Goal: Task Accomplishment & Management: Manage account settings

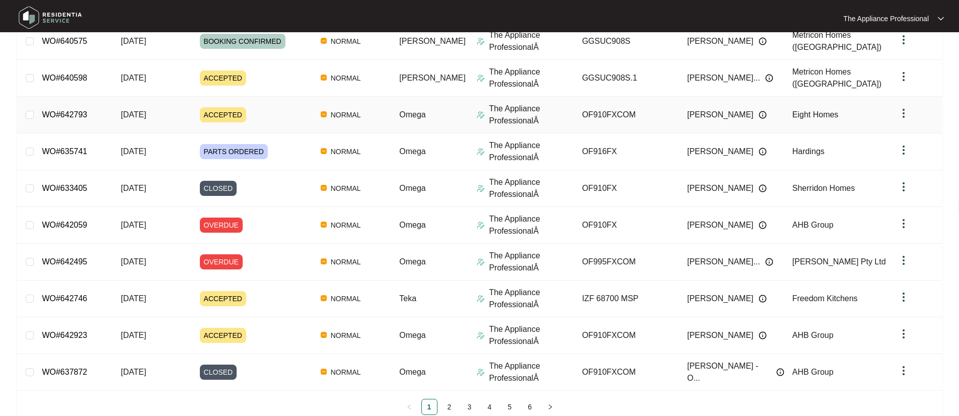
scroll to position [170, 0]
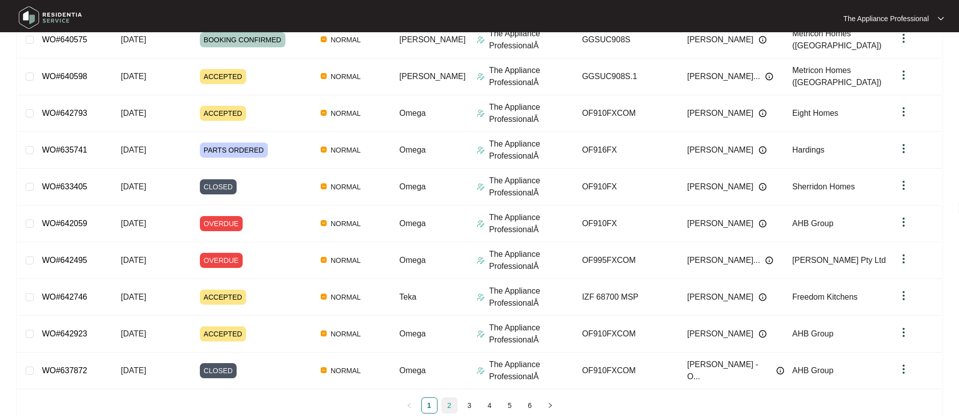
click at [445, 402] on link "2" at bounding box center [449, 405] width 15 height 15
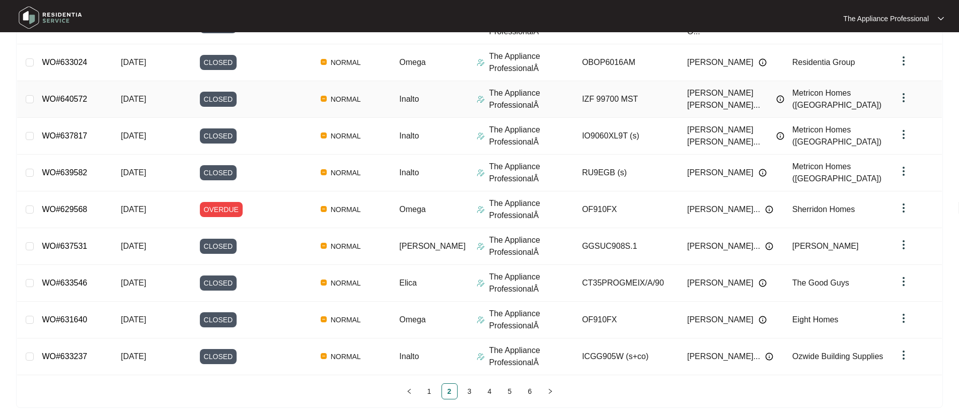
scroll to position [192, 0]
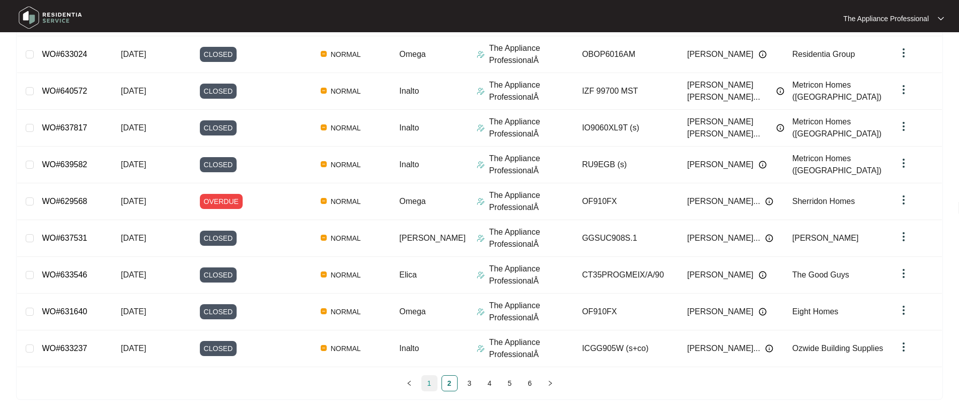
click at [431, 381] on link "1" at bounding box center [429, 382] width 15 height 15
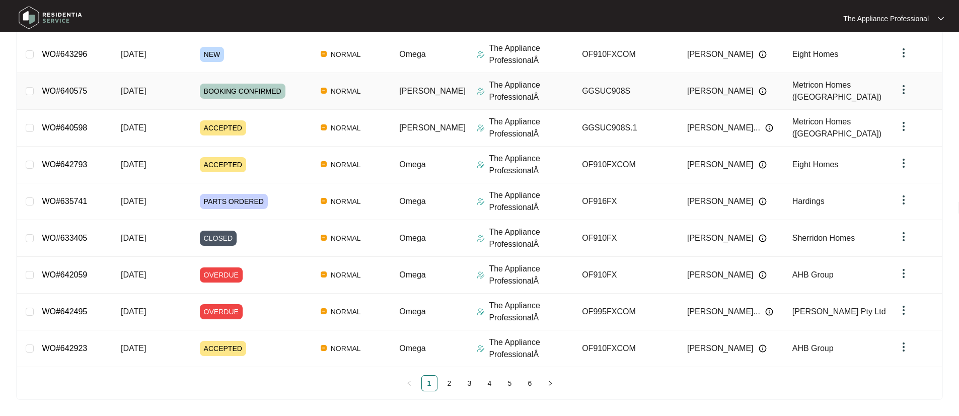
click at [93, 92] on td "WO#640575" at bounding box center [73, 91] width 79 height 37
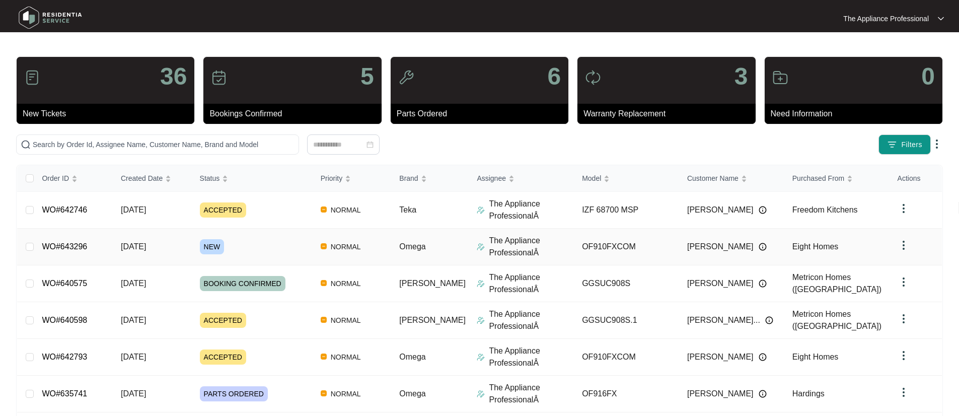
click at [146, 246] on span "[DATE]" at bounding box center [133, 246] width 25 height 9
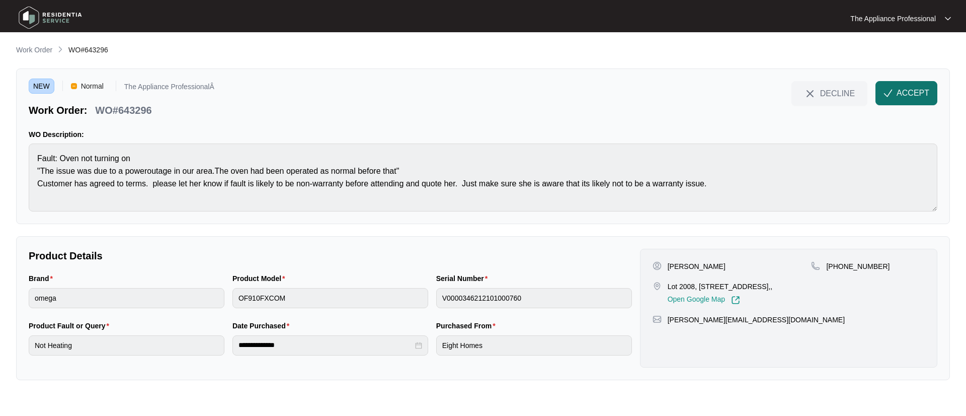
click at [917, 97] on span "ACCEPT" at bounding box center [913, 93] width 33 height 12
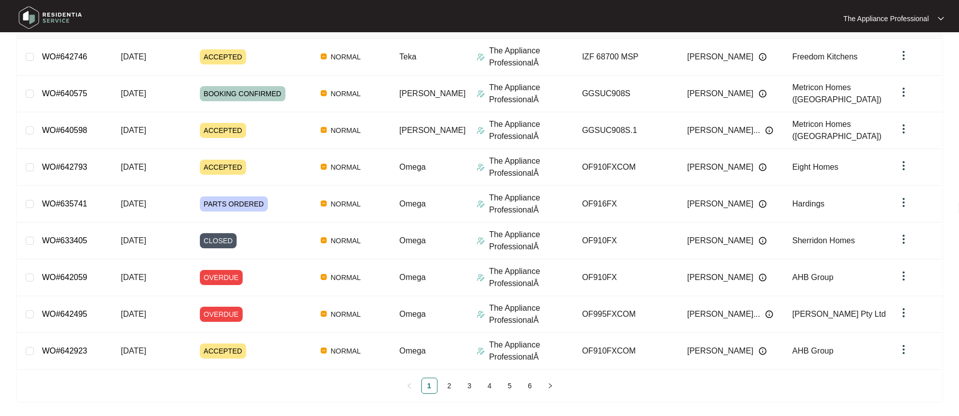
scroll to position [192, 0]
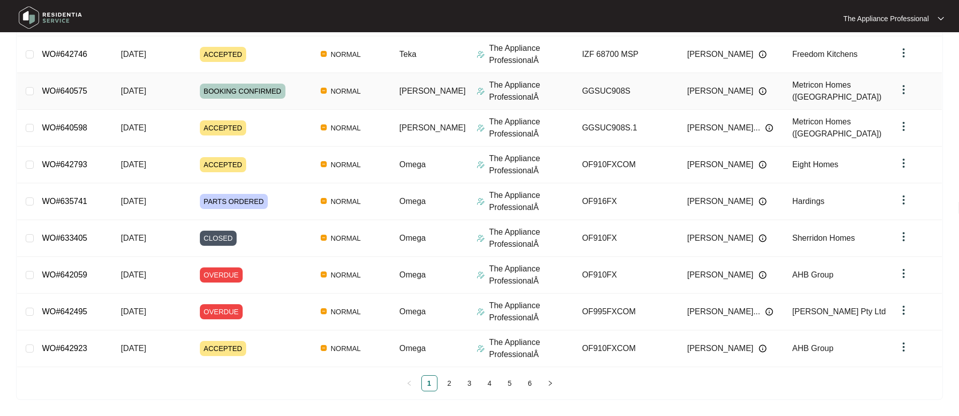
click at [109, 89] on td "WO#640575" at bounding box center [73, 91] width 79 height 37
